Goal: Task Accomplishment & Management: Manage account settings

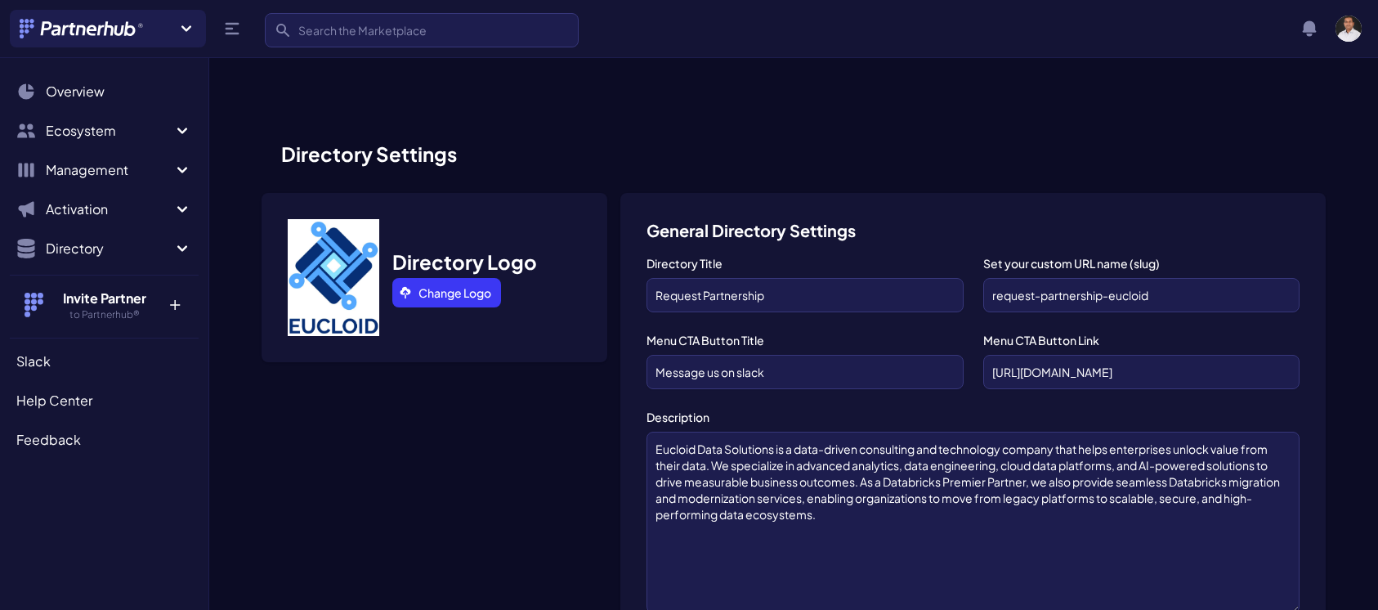
scroll to position [1173, 0]
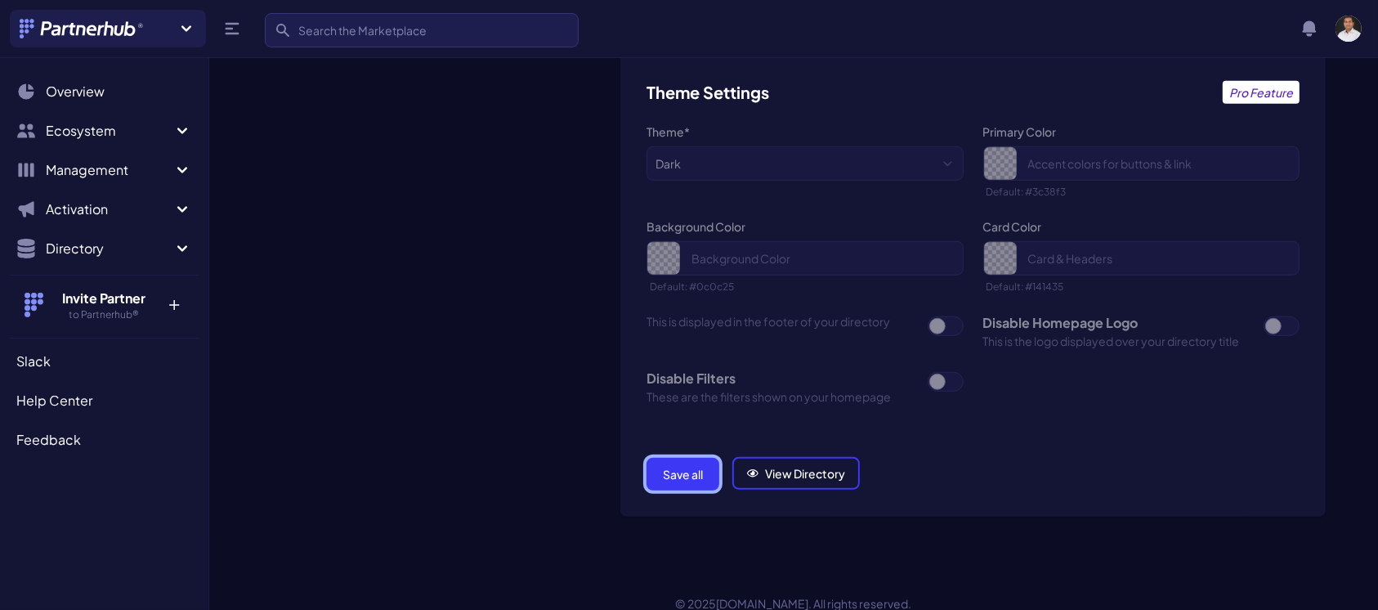
click at [675, 458] on button "Save all" at bounding box center [683, 474] width 73 height 33
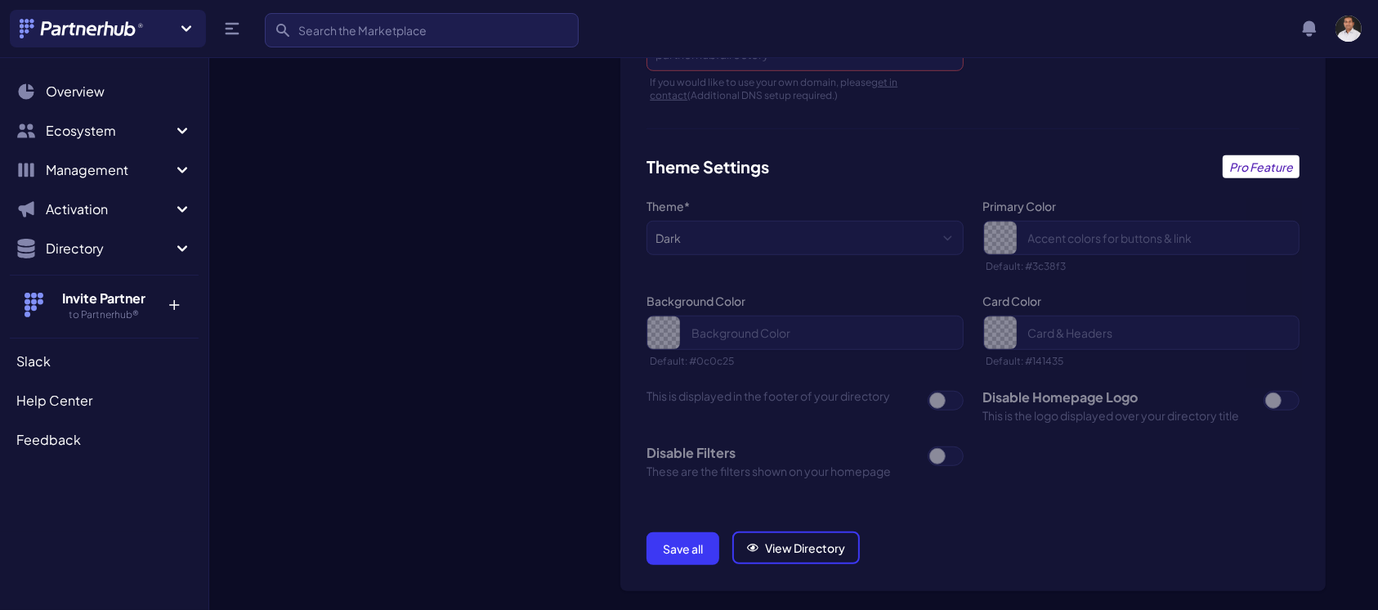
scroll to position [1173, 0]
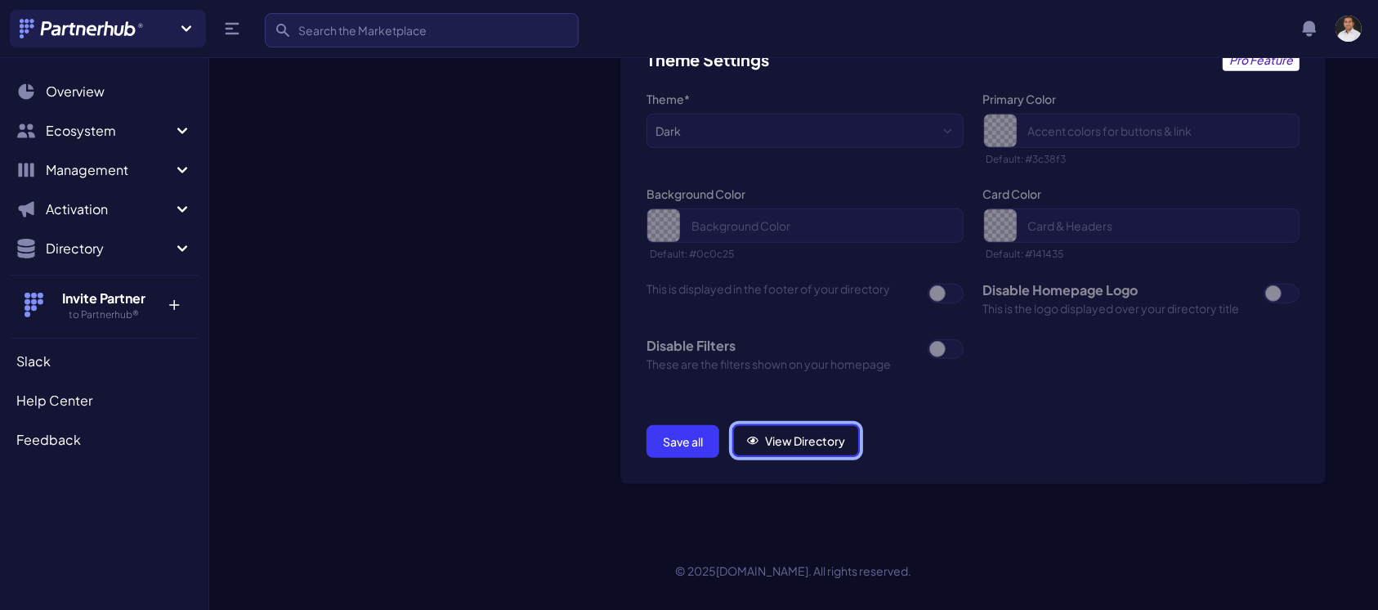
click at [761, 445] on link "View Directory" at bounding box center [796, 440] width 128 height 33
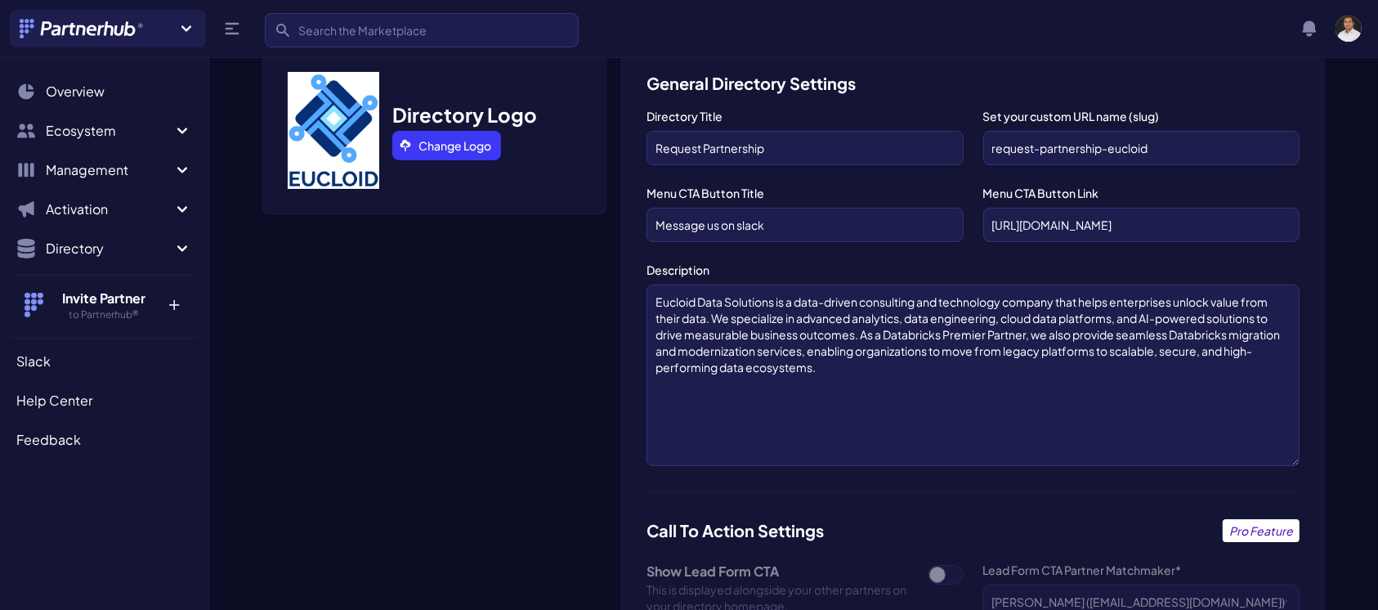
scroll to position [105, 0]
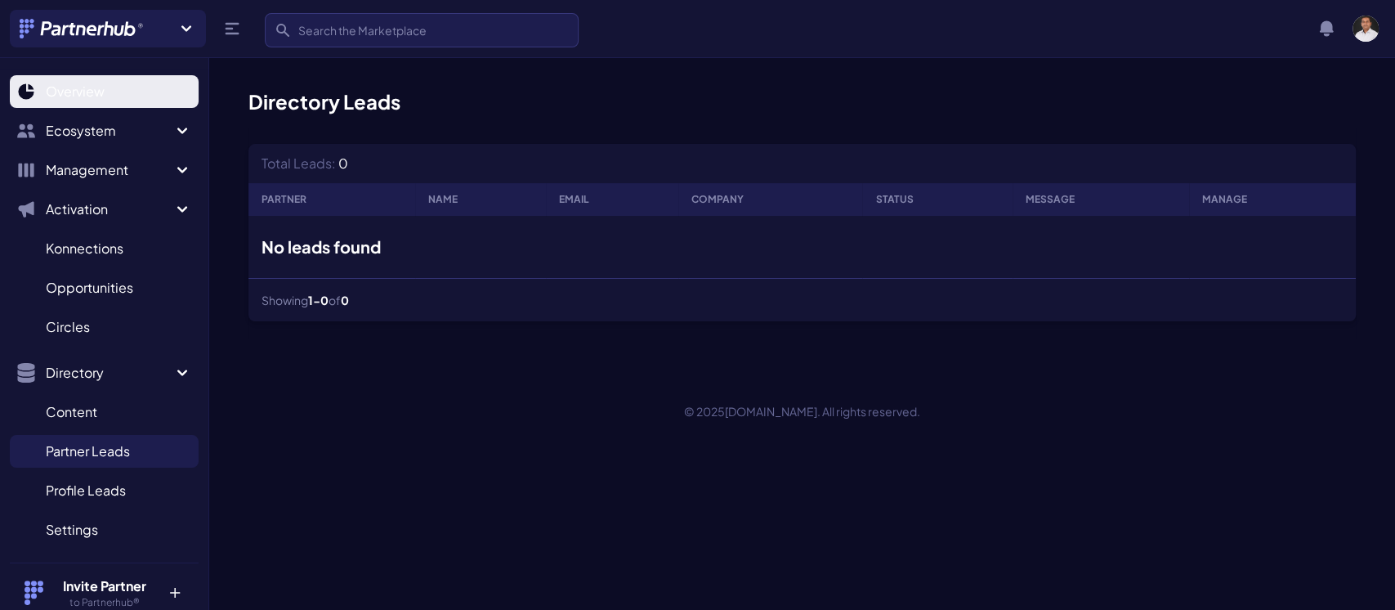
click at [85, 101] on span "Overview" at bounding box center [75, 92] width 59 height 20
